Goal: Task Accomplishment & Management: Manage account settings

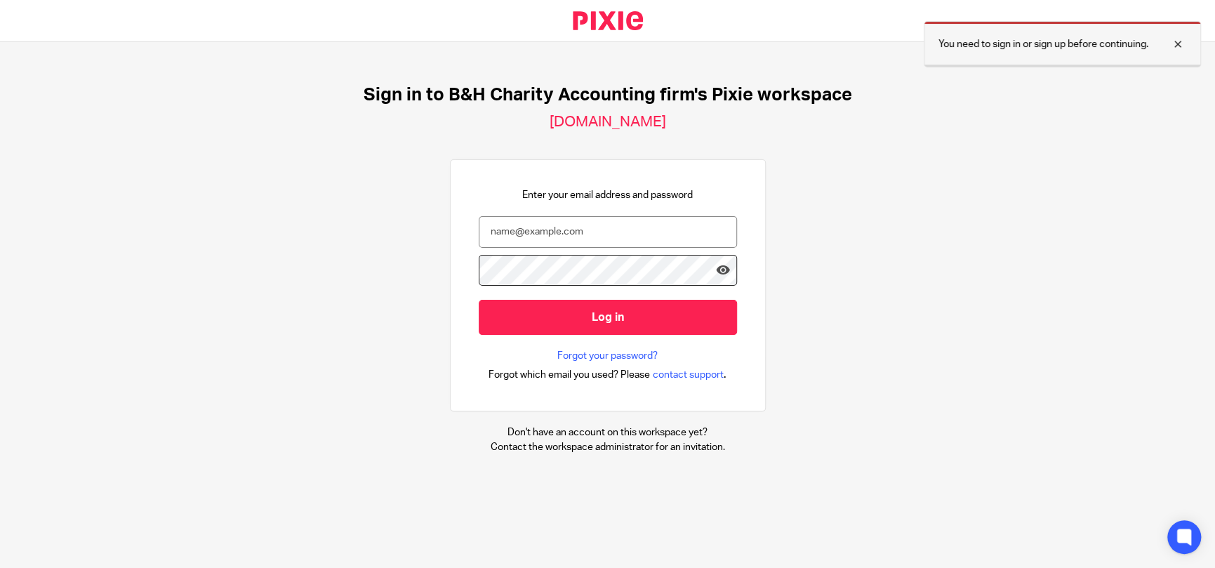
click at [1170, 44] on div at bounding box center [1167, 44] width 38 height 17
click at [597, 234] on input "email" at bounding box center [608, 232] width 258 height 32
type input "[EMAIL_ADDRESS][PERSON_NAME][DOMAIN_NAME]"
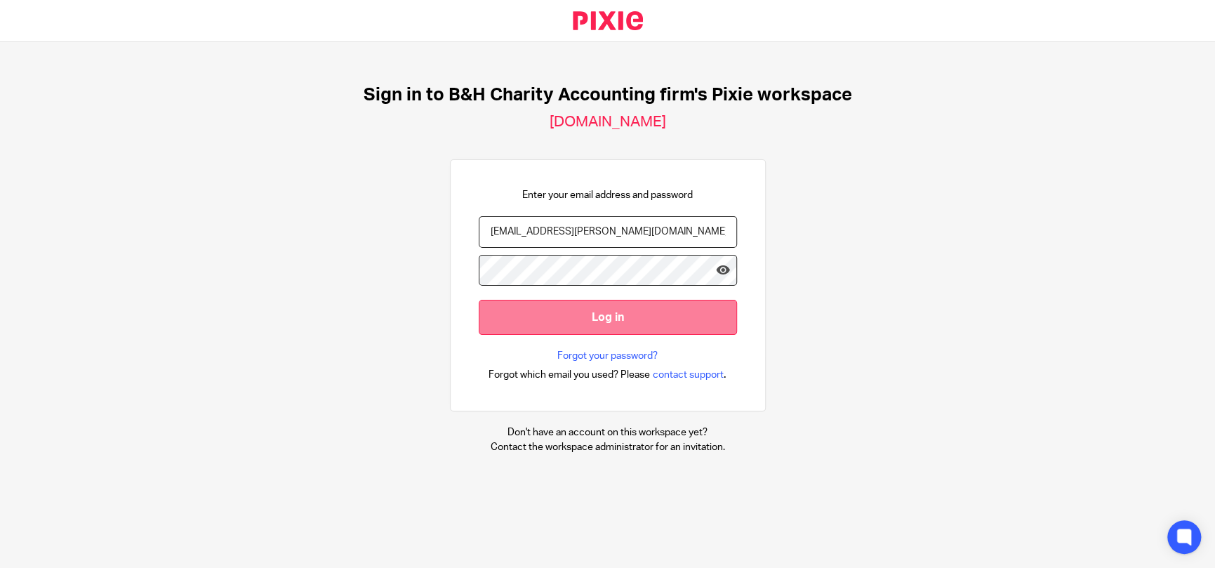
click at [620, 310] on input "Log in" at bounding box center [608, 317] width 258 height 34
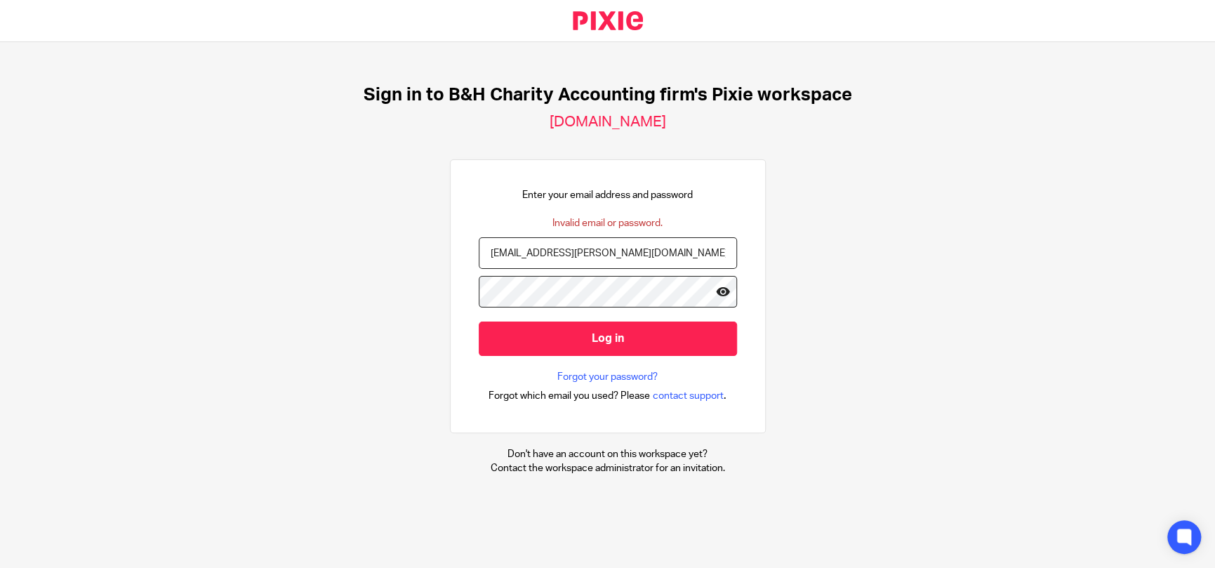
click at [716, 286] on icon at bounding box center [723, 291] width 14 height 14
click at [618, 254] on input "[EMAIL_ADDRESS][PERSON_NAME][DOMAIN_NAME]" at bounding box center [608, 253] width 258 height 32
